Goal: Task Accomplishment & Management: Use online tool/utility

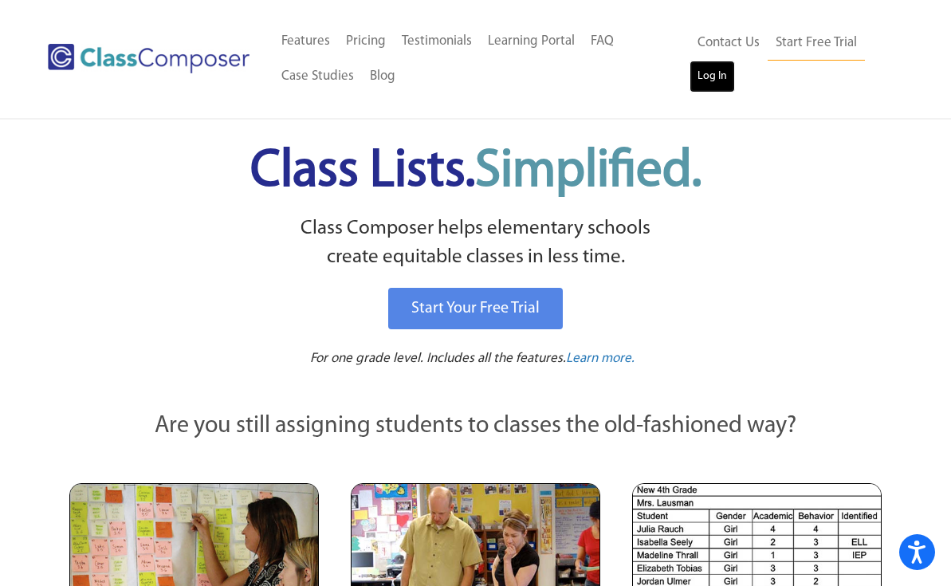
click at [724, 75] on link "Log In" at bounding box center [711, 77] width 45 height 32
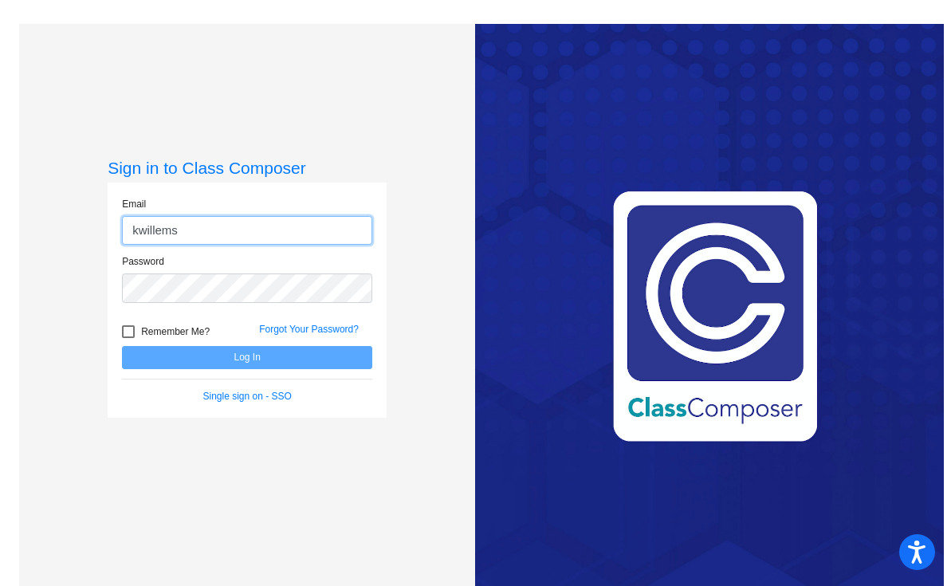
type input "kwillems@montevideoschools.org"
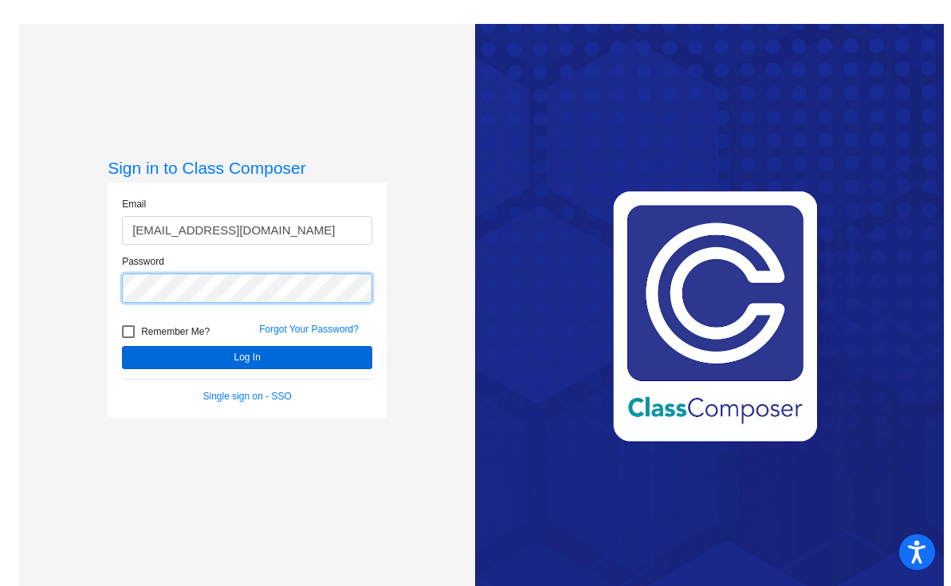
click at [122, 346] on button "Log In" at bounding box center [247, 357] width 250 height 23
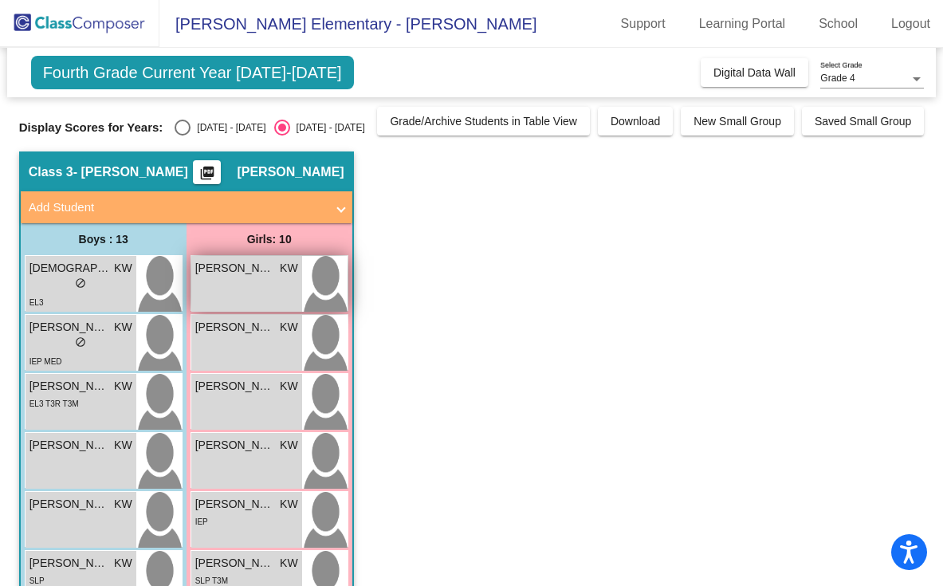
click at [213, 281] on div "Allison Mendoza Maradiaga KW lock do_not_disturb_alt" at bounding box center [246, 284] width 111 height 56
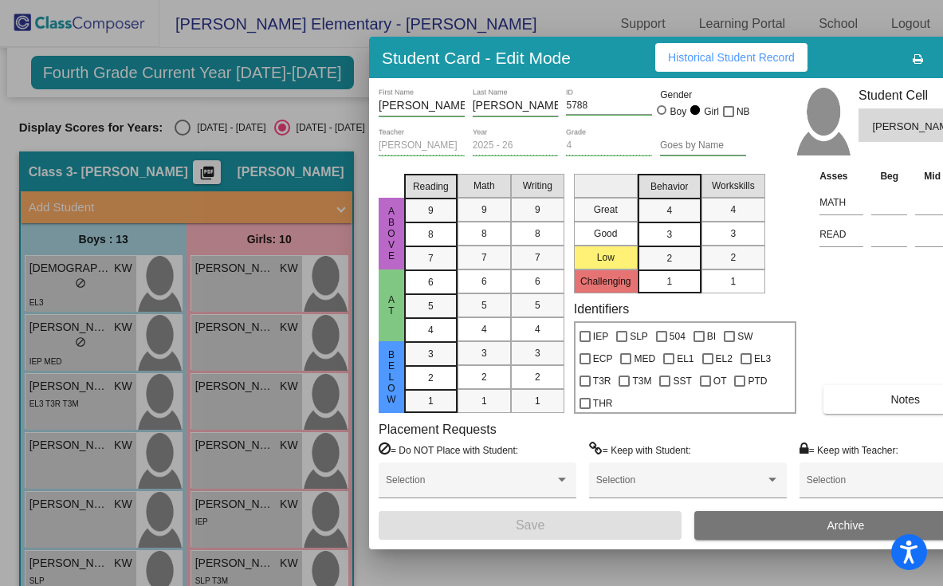
click at [105, 281] on div at bounding box center [471, 293] width 943 height 586
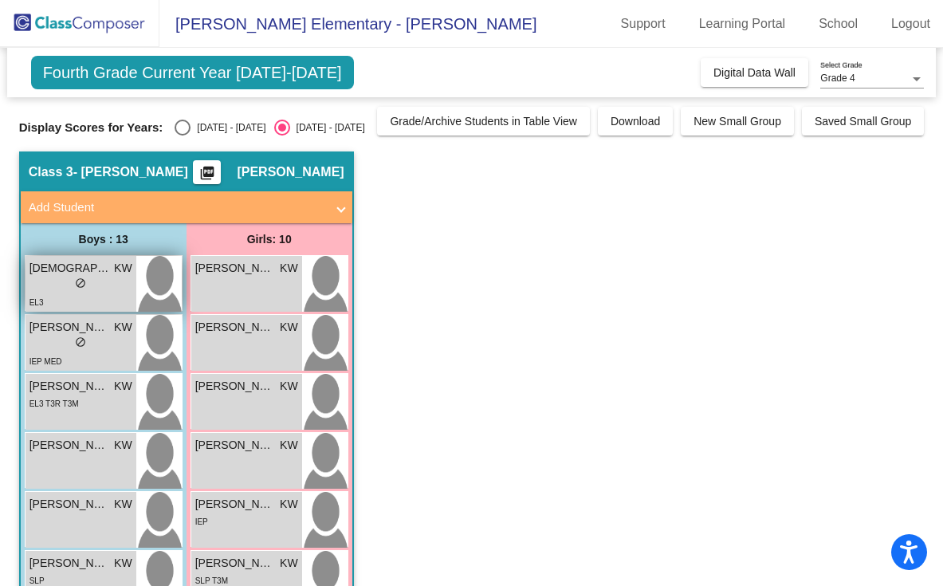
click at [111, 277] on div "lock do_not_disturb_alt" at bounding box center [80, 285] width 103 height 17
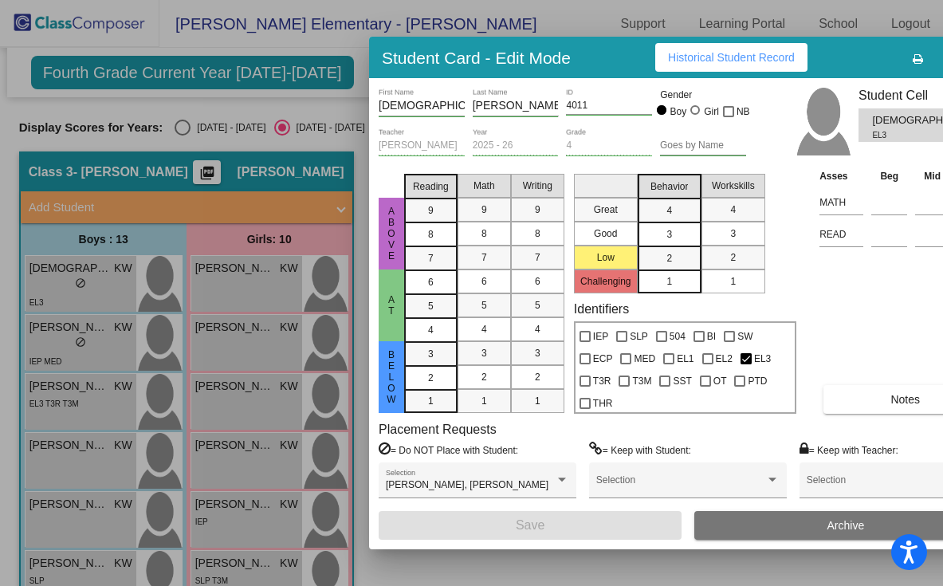
click at [292, 148] on div at bounding box center [471, 293] width 943 height 586
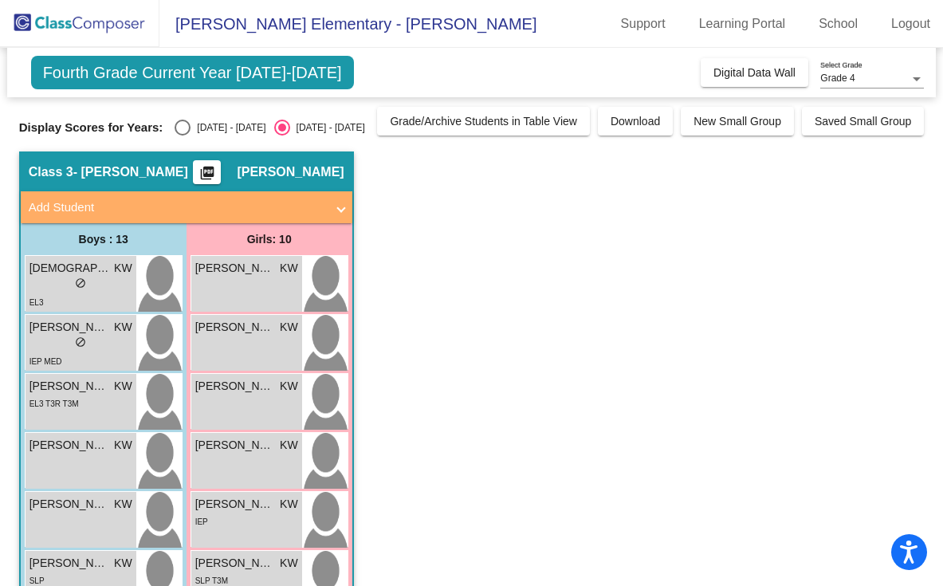
click at [198, 123] on div "2024 - 2025" at bounding box center [227, 127] width 75 height 14
click at [183, 135] on input "2024 - 2025" at bounding box center [182, 135] width 1 height 1
radio input "true"
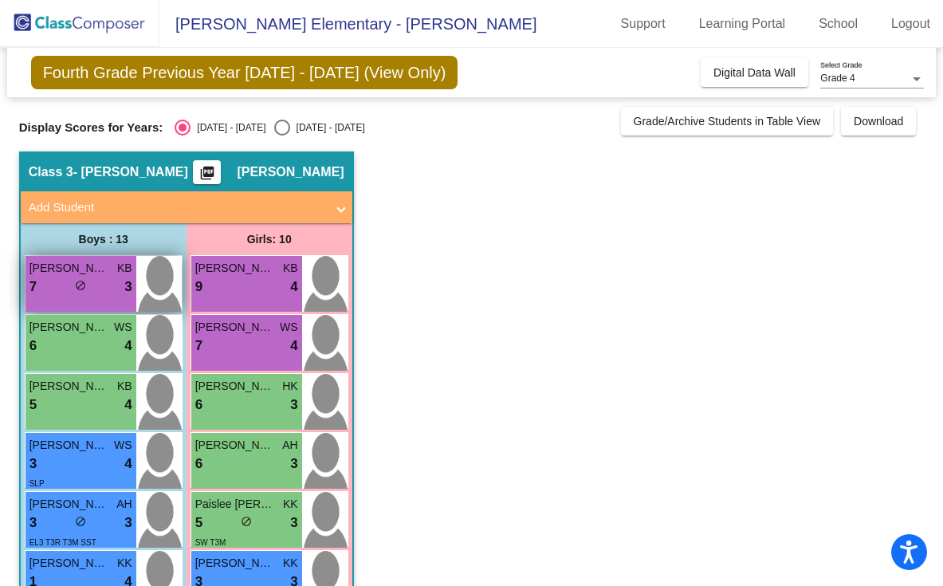
click at [101, 273] on span "Randy Thompson" at bounding box center [69, 268] width 80 height 17
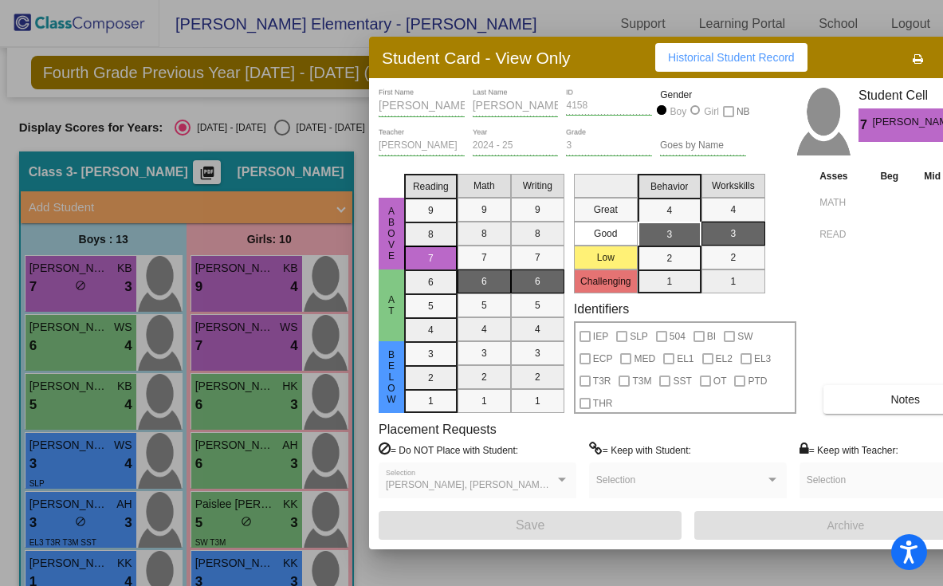
click at [139, 245] on div at bounding box center [471, 293] width 943 height 586
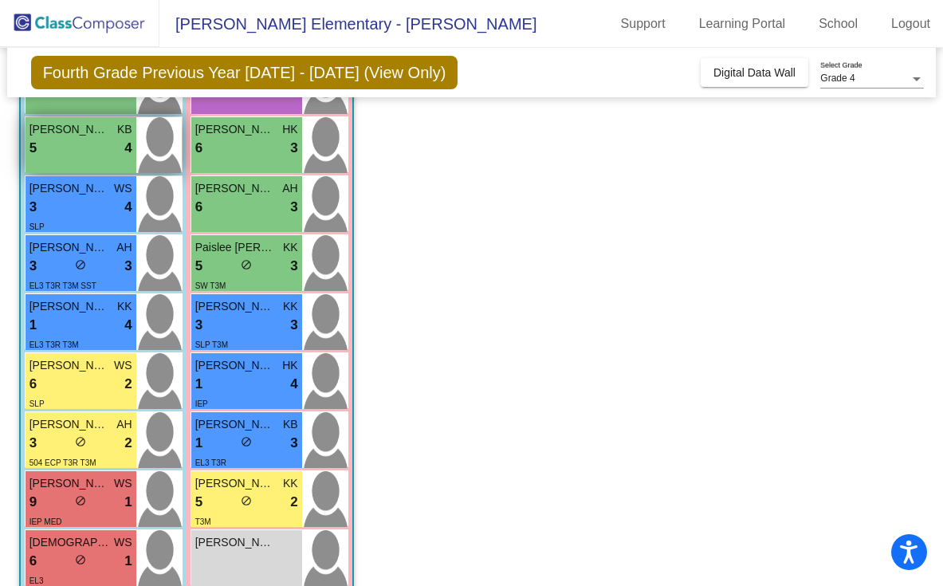
scroll to position [258, 0]
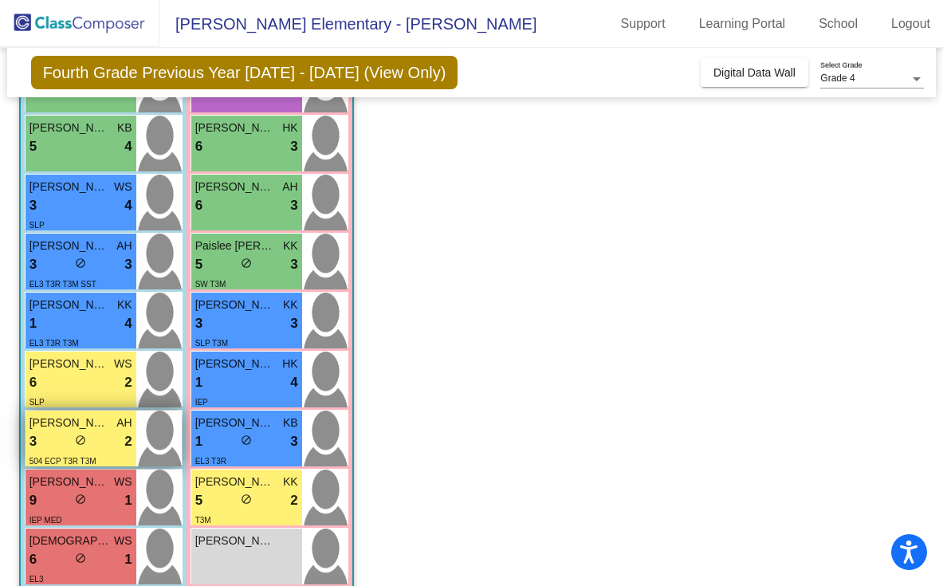
click at [83, 422] on span "Ty Boysen" at bounding box center [69, 422] width 80 height 17
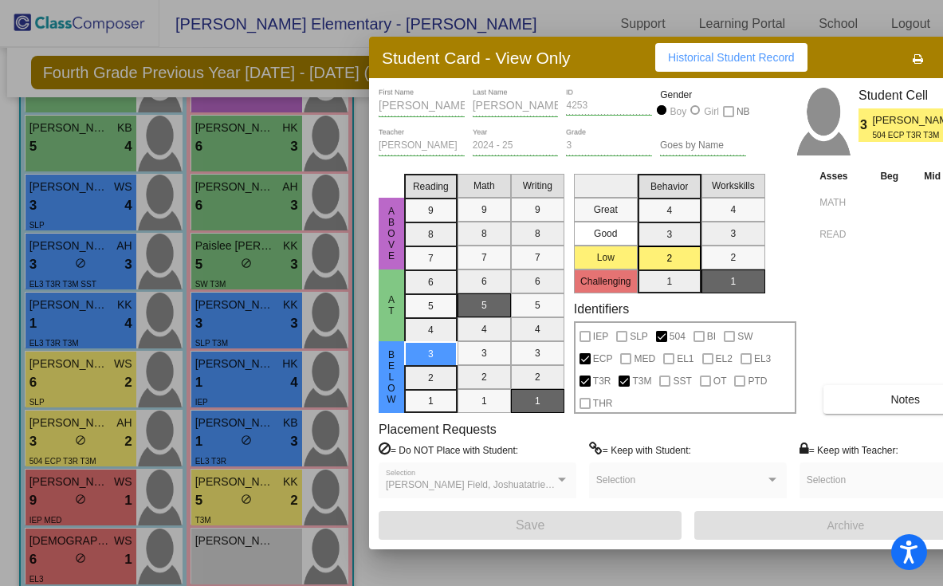
click at [95, 421] on div at bounding box center [471, 293] width 943 height 586
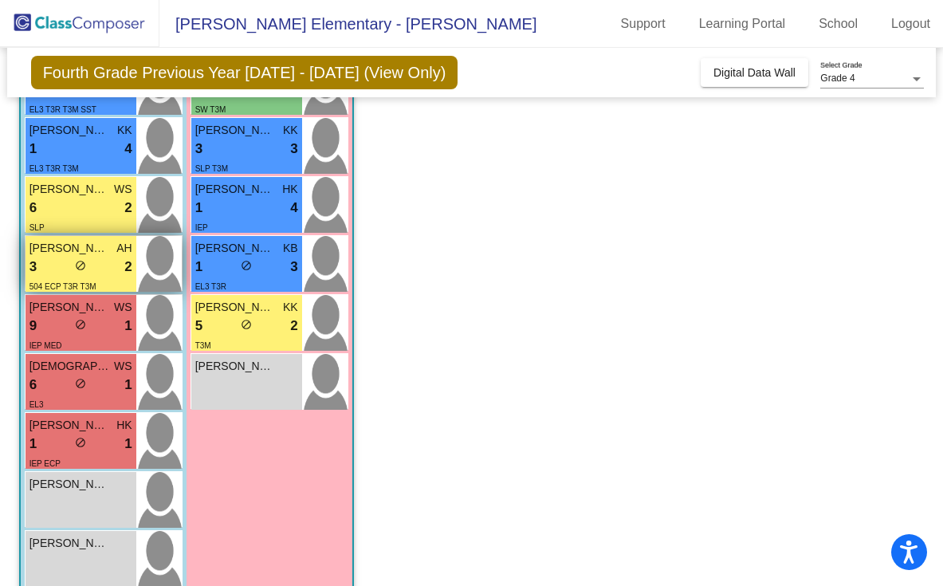
scroll to position [431, 0]
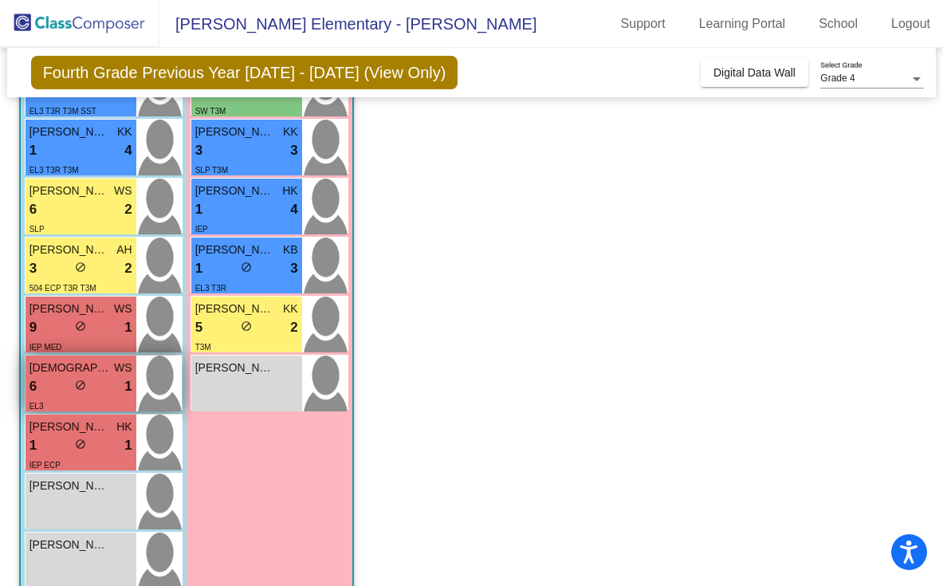
click at [92, 393] on div "6 lock do_not_disturb_alt 1" at bounding box center [80, 386] width 103 height 21
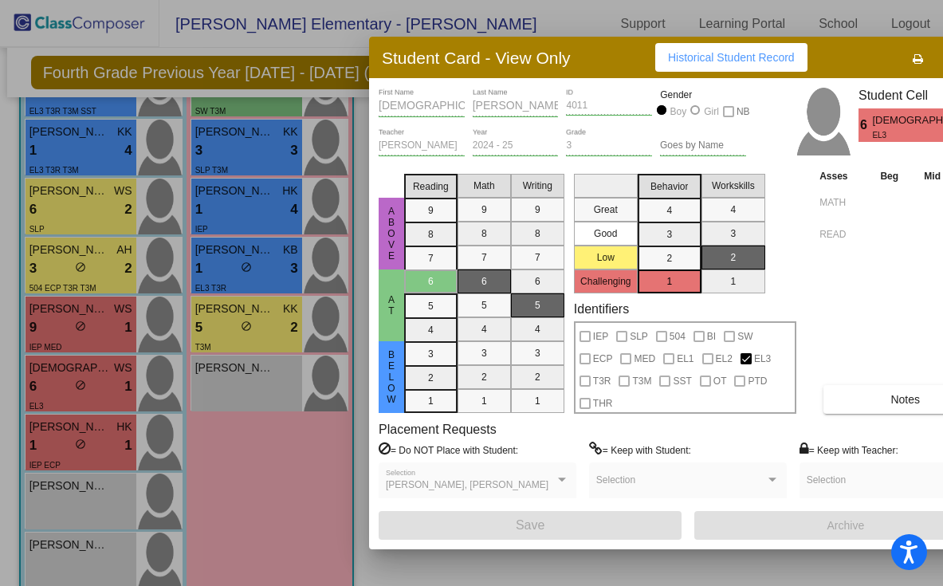
click at [557, 472] on div "Cristopher Antonio Hernandez, Jay Maldonado Selection" at bounding box center [477, 483] width 183 height 29
click at [559, 478] on div at bounding box center [562, 480] width 8 height 4
click at [565, 481] on div at bounding box center [562, 480] width 8 height 4
click at [254, 386] on div at bounding box center [471, 293] width 943 height 586
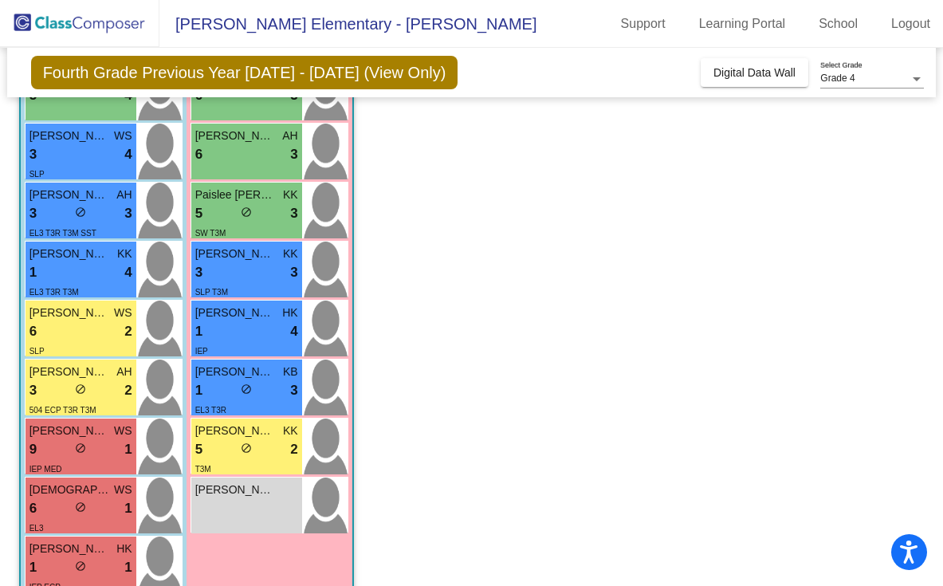
scroll to position [310, 0]
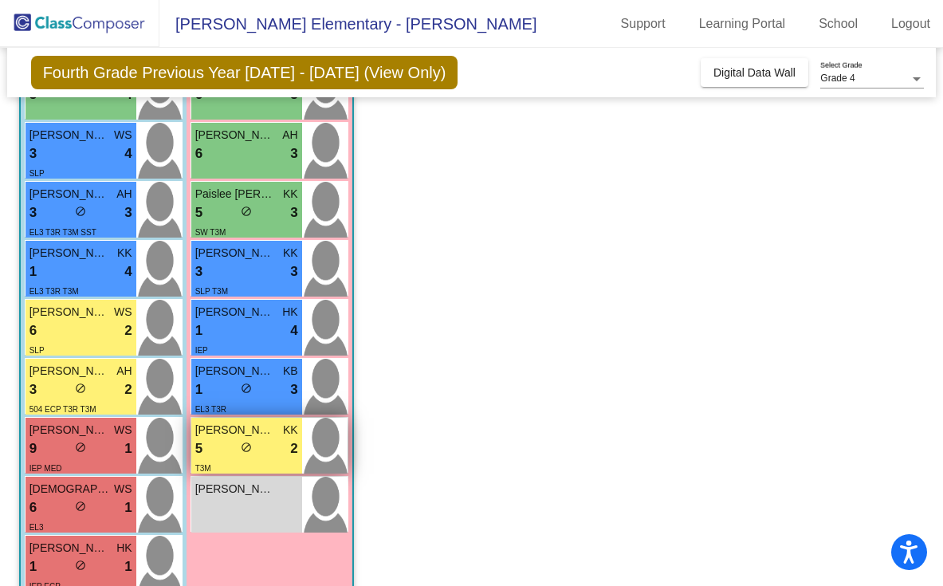
click at [245, 434] on span "Piper Warner" at bounding box center [235, 430] width 80 height 17
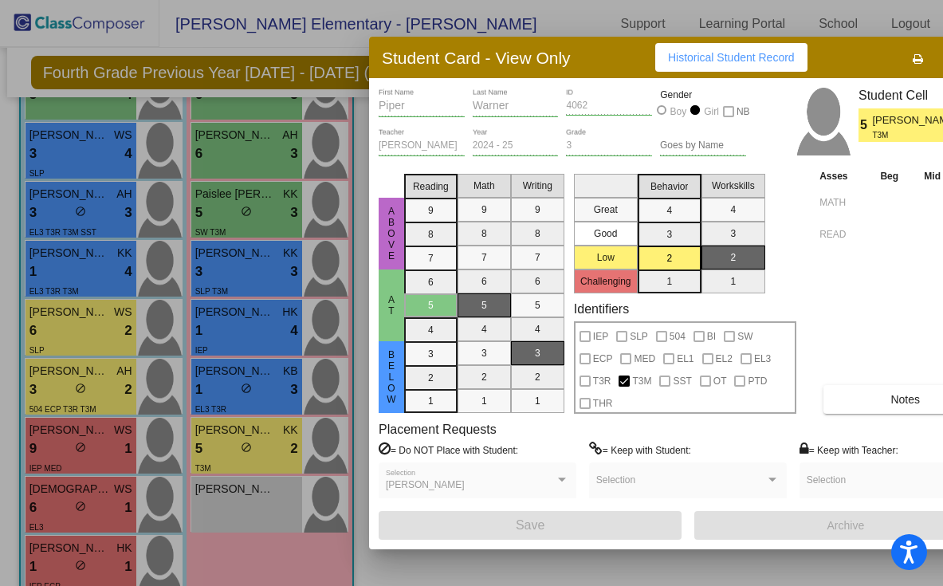
click at [308, 383] on div at bounding box center [471, 293] width 943 height 586
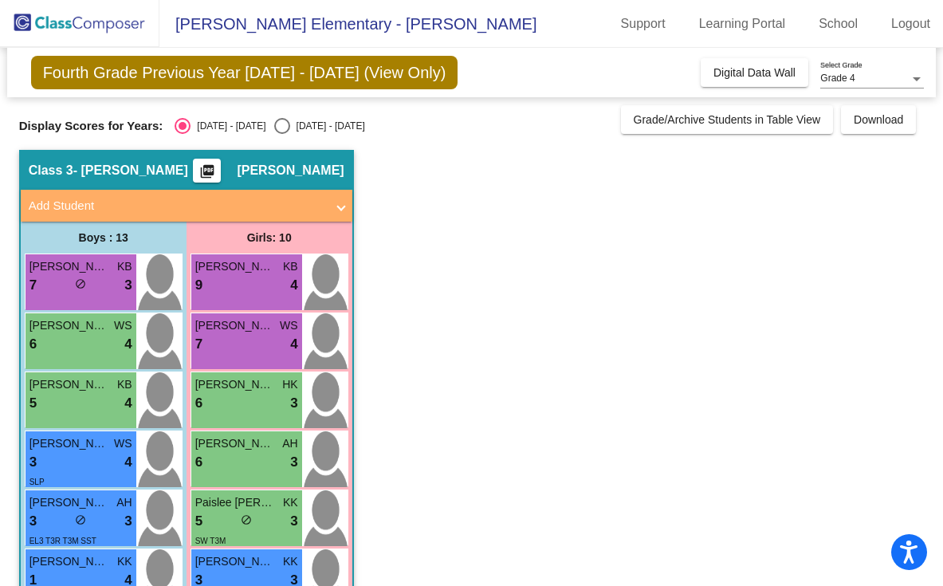
scroll to position [0, 0]
